Goal: Complete application form

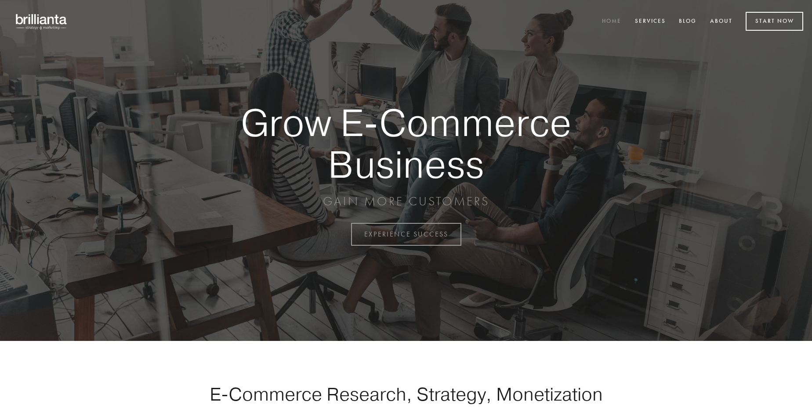
scroll to position [2302, 0]
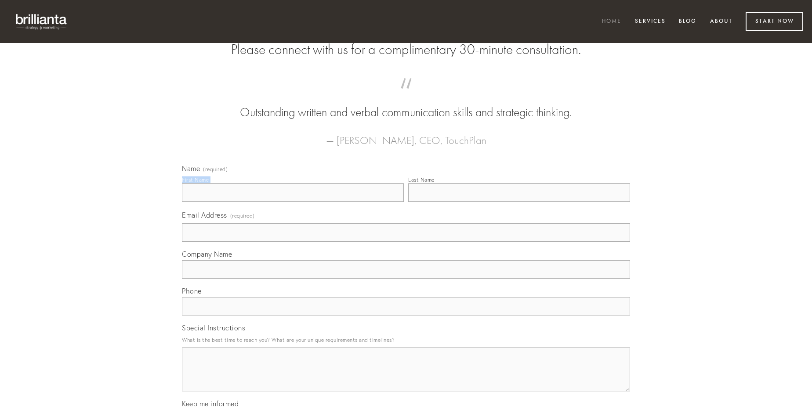
type input "[PERSON_NAME]"
click at [519, 202] on input "Last Name" at bounding box center [519, 193] width 222 height 18
type input "[PERSON_NAME]"
click at [406, 242] on input "Email Address (required)" at bounding box center [406, 233] width 448 height 18
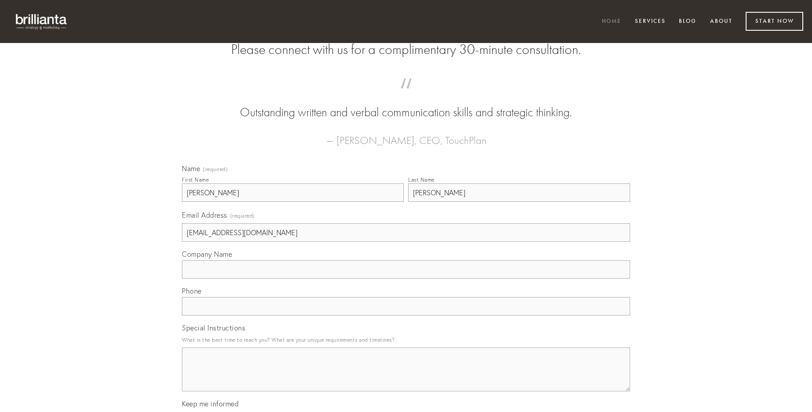
type input "[EMAIL_ADDRESS][DOMAIN_NAME]"
click at [406, 279] on input "Company Name" at bounding box center [406, 269] width 448 height 18
type input "illum"
click at [406, 316] on input "text" at bounding box center [406, 306] width 448 height 18
click at [406, 378] on textarea "Special Instructions" at bounding box center [406, 370] width 448 height 44
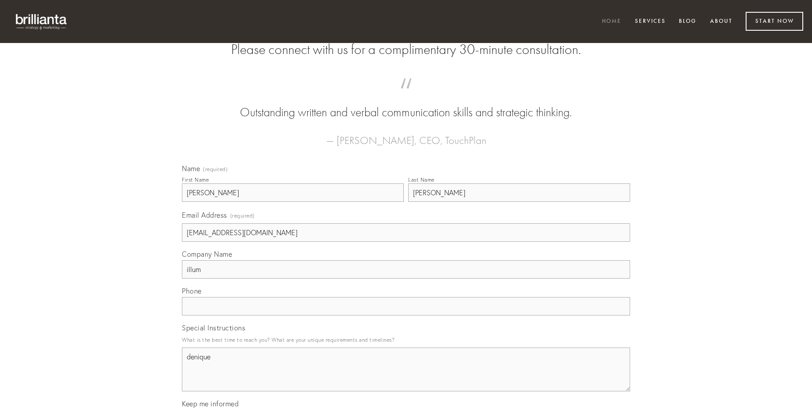
type textarea "denique"
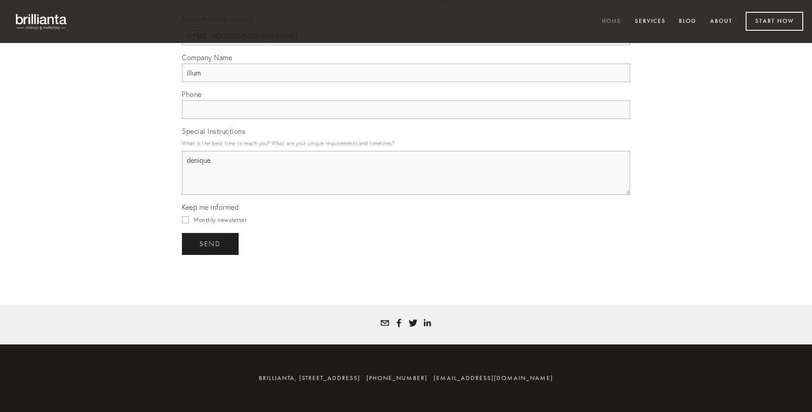
click at [211, 244] on span "send" at bounding box center [210, 244] width 22 height 8
